Goal: Find contact information: Obtain details needed to contact an individual or organization

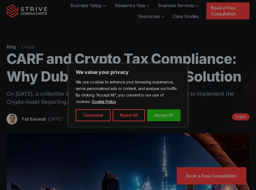
click at [163, 113] on button "Accept All" at bounding box center [163, 115] width 33 height 12
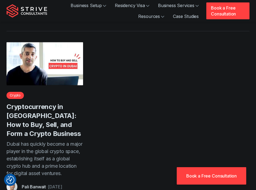
scroll to position [1247, 0]
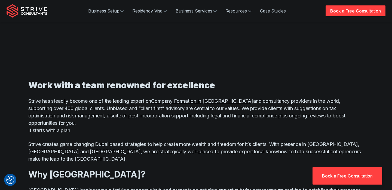
scroll to position [307, 0]
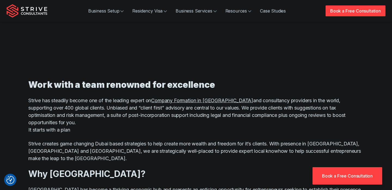
click at [39, 140] on p "Strive creates game changing Dubai based strategies to help create more wealth …" at bounding box center [195, 151] width 335 height 22
copy p "Strive"
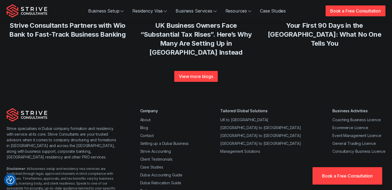
scroll to position [2090, 0]
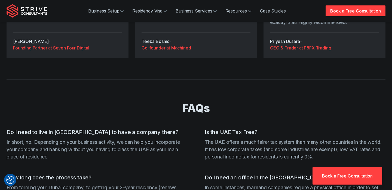
scroll to position [2148, 0]
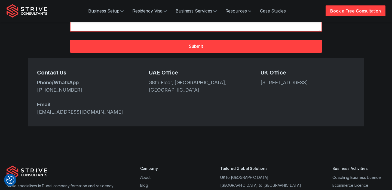
scroll to position [221, 0]
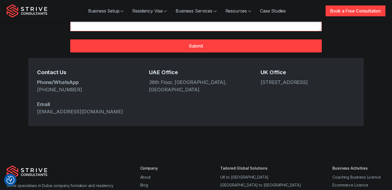
click at [150, 79] on address "38th Floor, [GEOGRAPHIC_DATA], [GEOGRAPHIC_DATA]" at bounding box center [196, 86] width 94 height 15
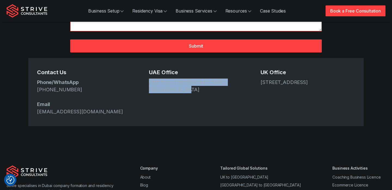
drag, startPoint x: 150, startPoint y: 64, endPoint x: 165, endPoint y: 73, distance: 17.3
click at [165, 79] on address "38th Floor, [GEOGRAPHIC_DATA], [GEOGRAPHIC_DATA]" at bounding box center [196, 86] width 94 height 15
copy address "38th Floor, [GEOGRAPHIC_DATA], [GEOGRAPHIC_DATA]"
